Goal: Check status

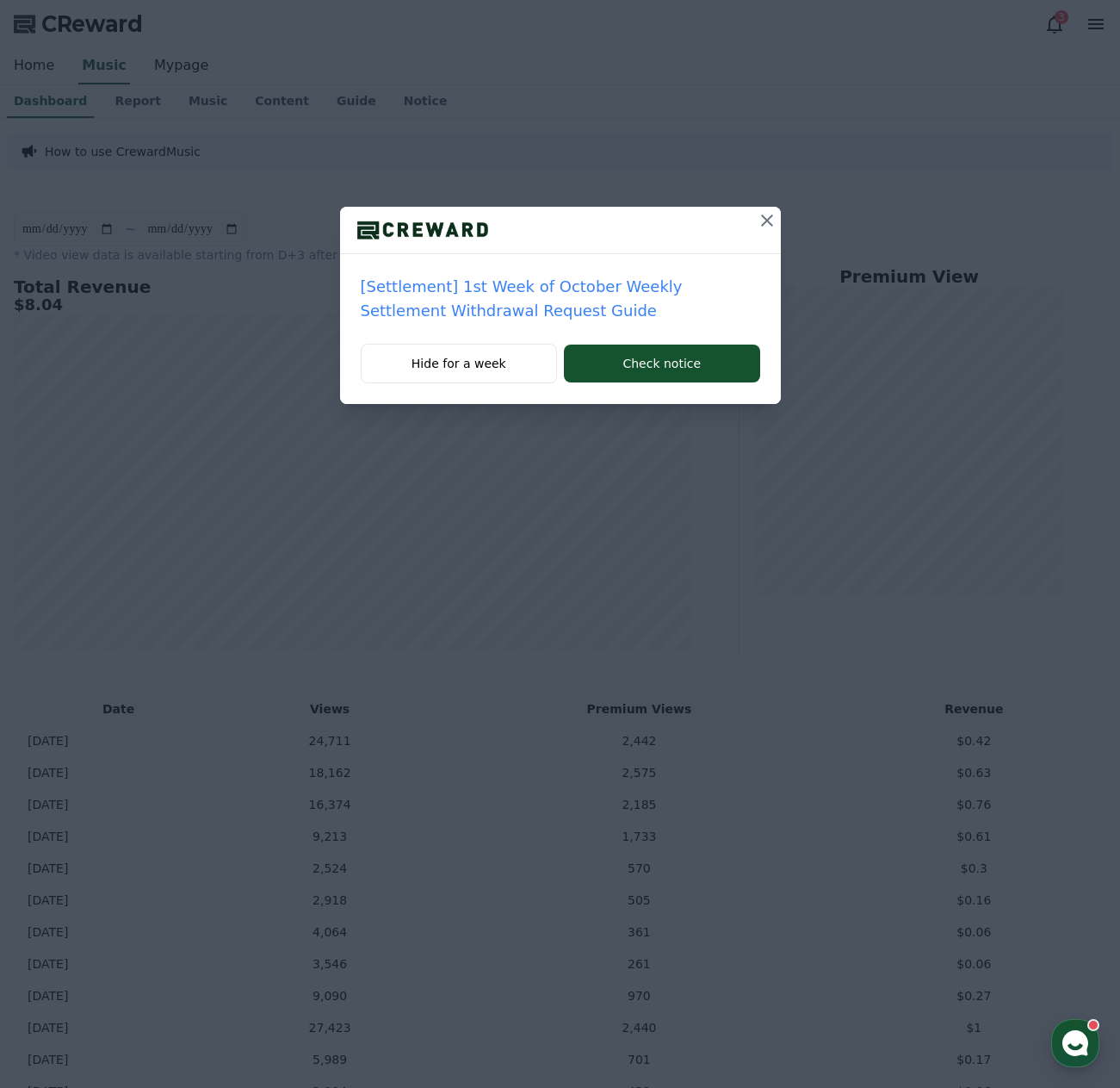
click at [767, 217] on icon at bounding box center [766, 220] width 21 height 21
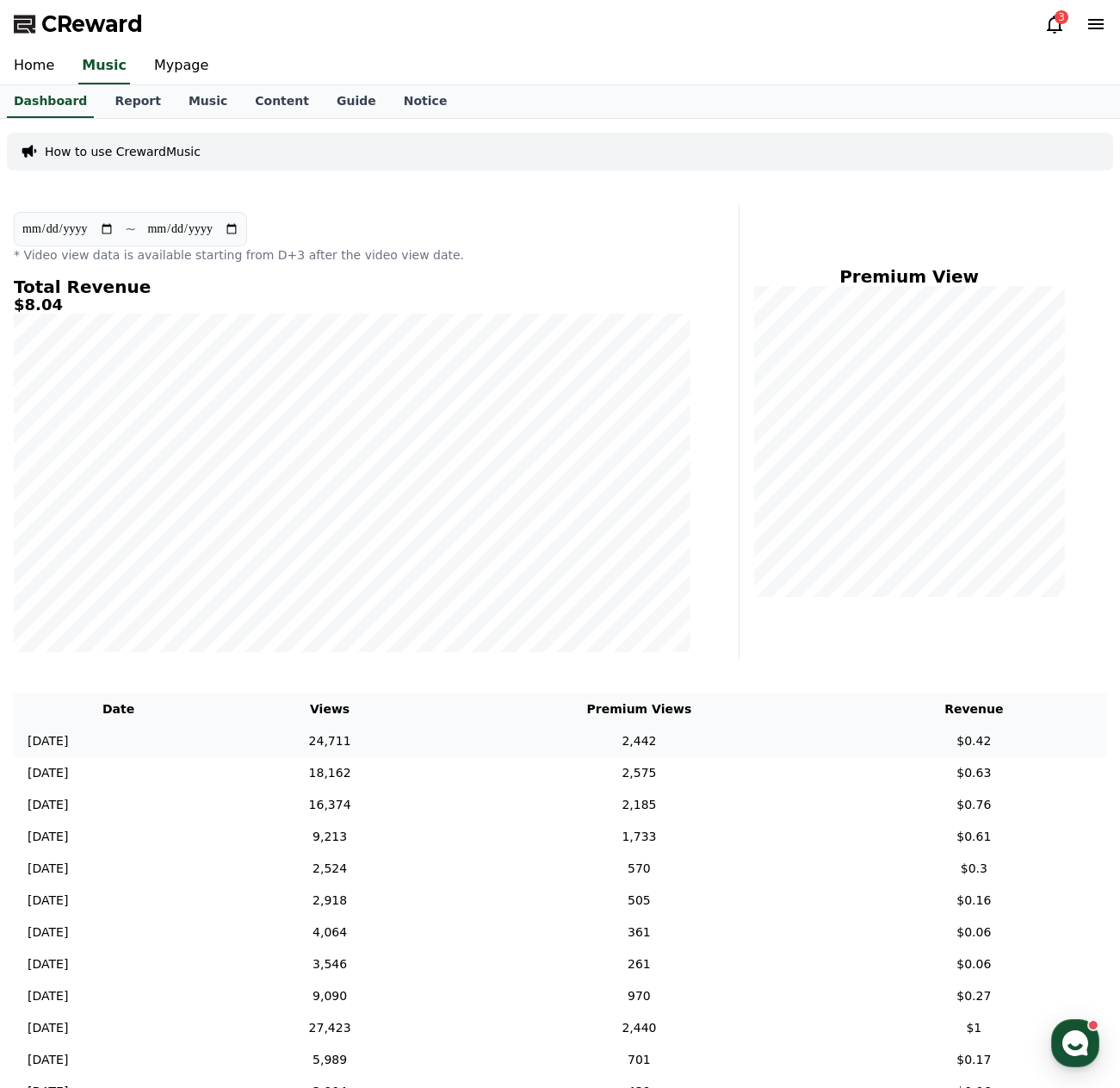
click at [529, 748] on td "2,442" at bounding box center [639, 741] width 406 height 31
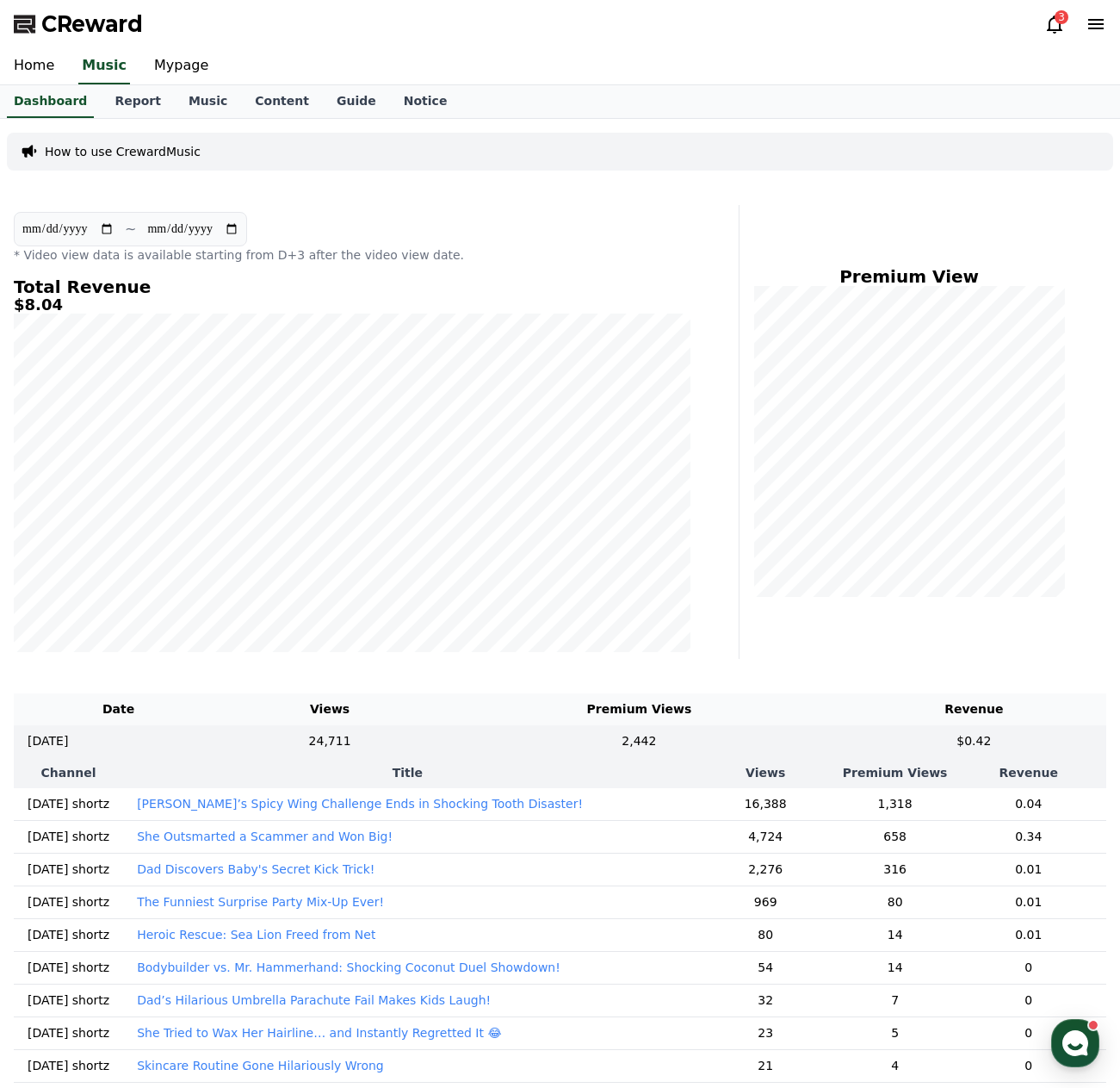
click at [753, 274] on h4 "Premium View" at bounding box center [909, 276] width 311 height 19
drag, startPoint x: 1008, startPoint y: 839, endPoint x: 988, endPoint y: 839, distance: 20.0
click at [988, 839] on td "0.34" at bounding box center [1027, 836] width 156 height 32
click at [999, 874] on td "0.01" at bounding box center [1027, 868] width 156 height 32
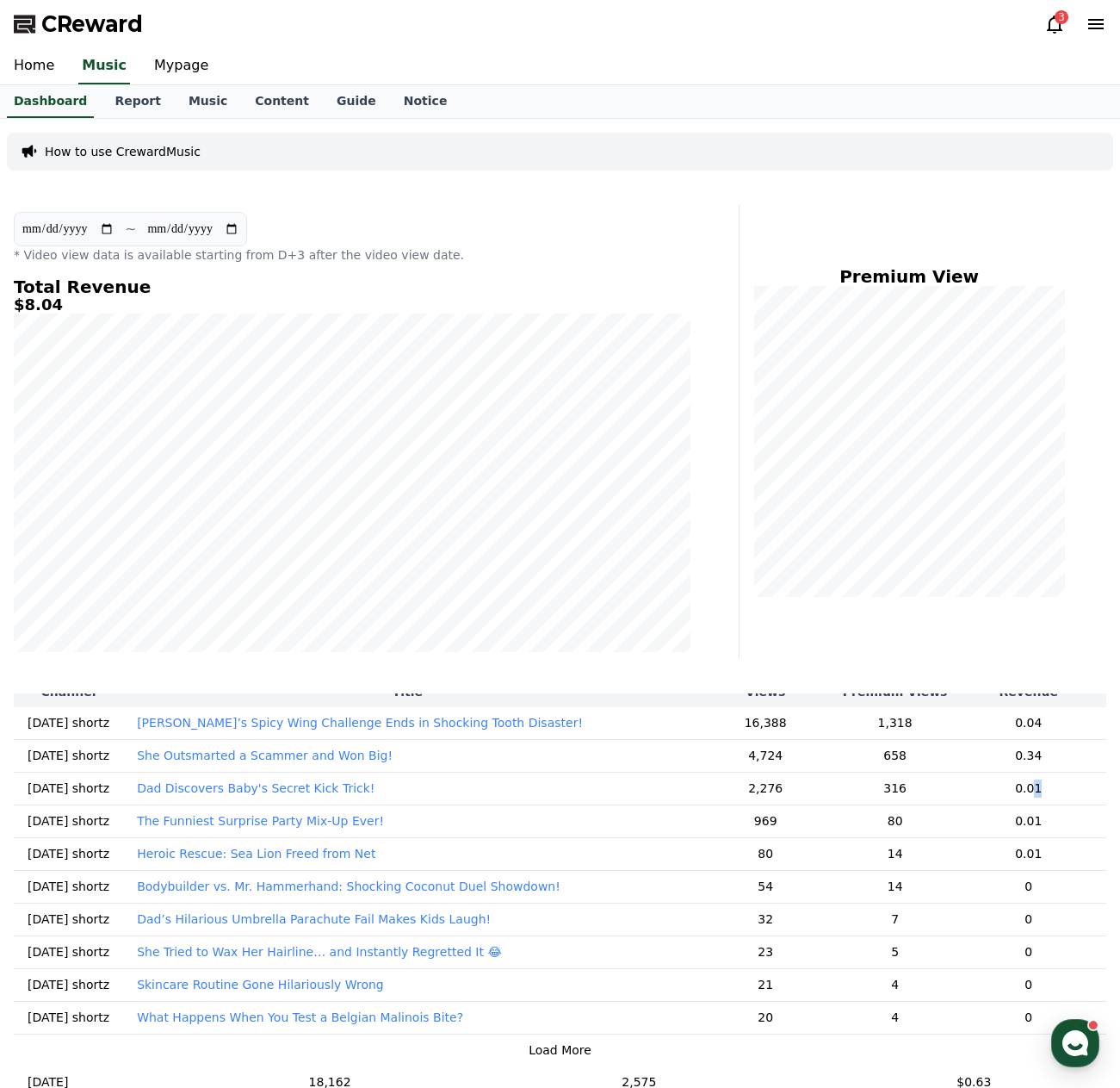
scroll to position [86, 0]
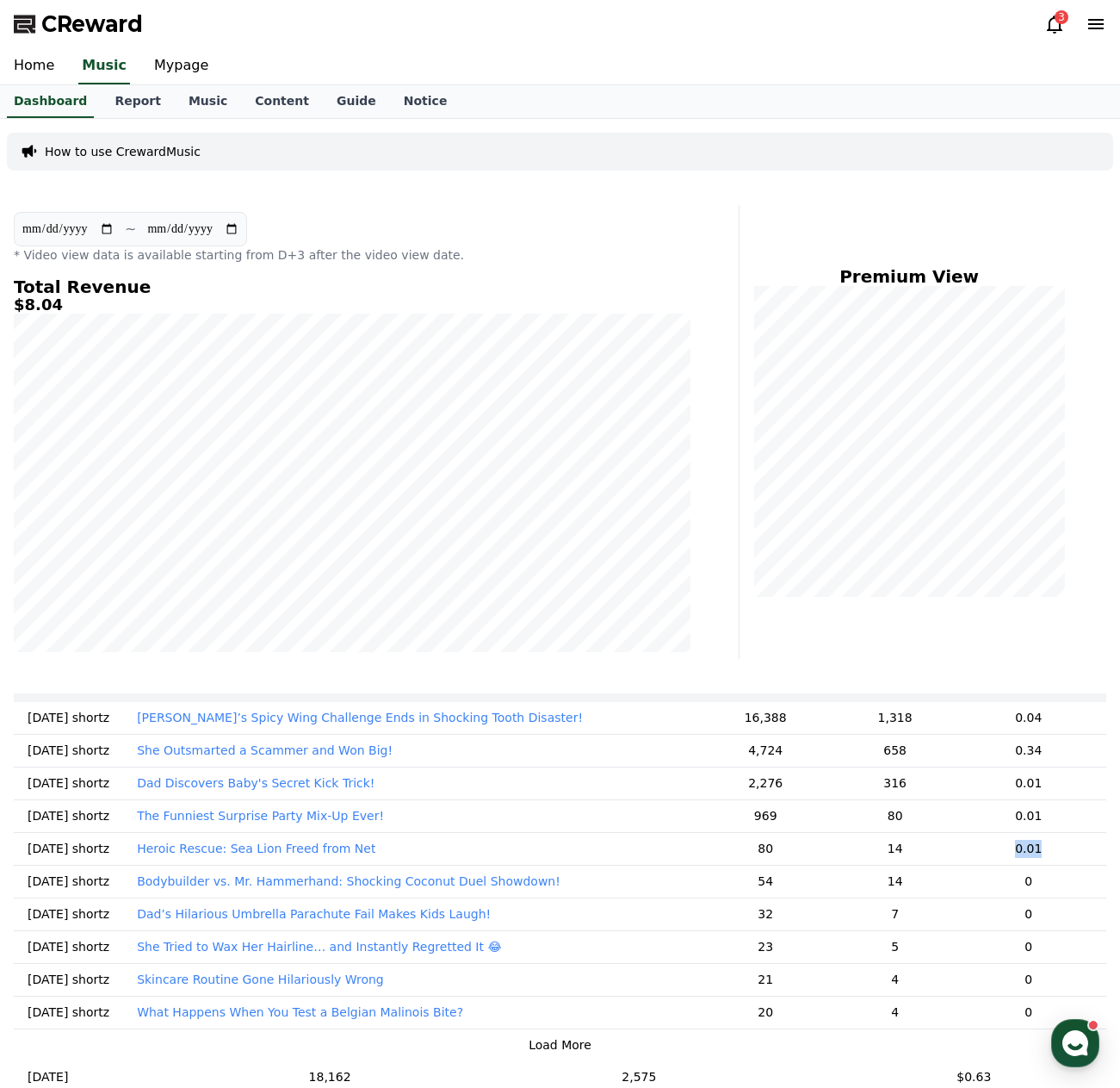
drag, startPoint x: 1017, startPoint y: 851, endPoint x: 967, endPoint y: 849, distance: 50.0
click at [967, 849] on td "0.01" at bounding box center [1027, 848] width 156 height 32
click at [1062, 30] on icon at bounding box center [1054, 24] width 15 height 18
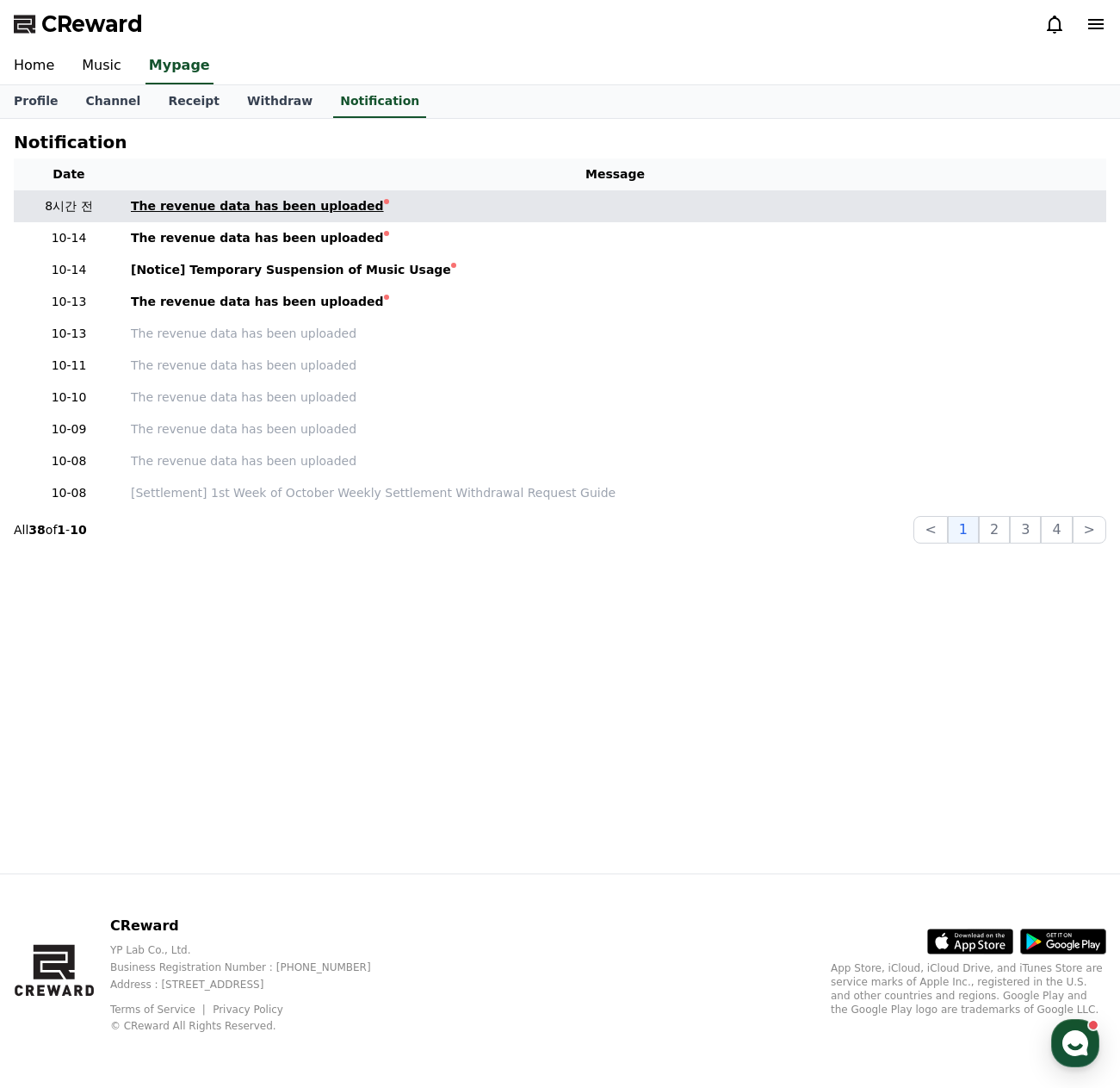
click at [300, 202] on div "The revenue data has been uploaded" at bounding box center [256, 206] width 253 height 18
